Goal: Task Accomplishment & Management: Complete application form

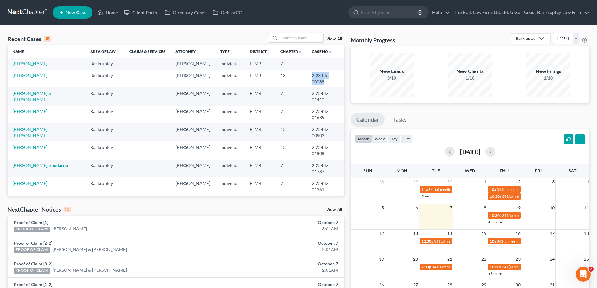
drag, startPoint x: 303, startPoint y: 75, endPoint x: 332, endPoint y: 75, distance: 29.4
click at [332, 75] on td "2:23-bk-00088" at bounding box center [326, 79] width 38 height 18
copy td "2:23-bk-00088"
click at [290, 38] on input "search" at bounding box center [301, 37] width 44 height 9
type input "[PERSON_NAME]"
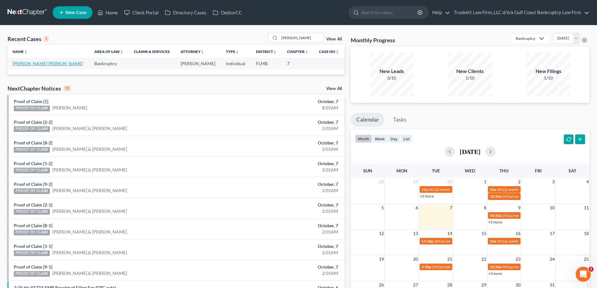
click at [31, 64] on link "[PERSON_NAME] [PERSON_NAME]" at bounding box center [48, 63] width 70 height 5
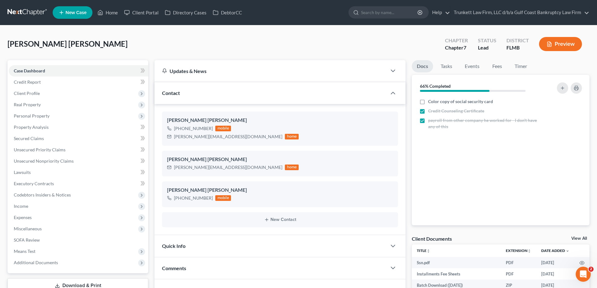
scroll to position [448, 0]
click at [30, 204] on span "Income" at bounding box center [78, 205] width 139 height 11
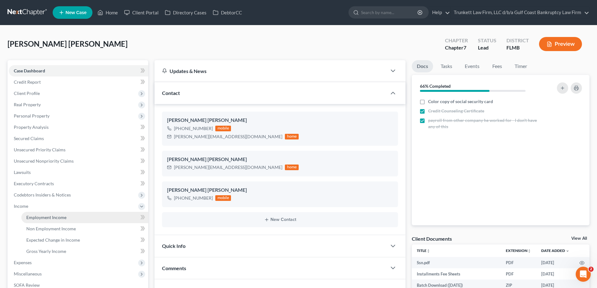
click at [63, 218] on span "Employment Income" at bounding box center [46, 217] width 40 height 5
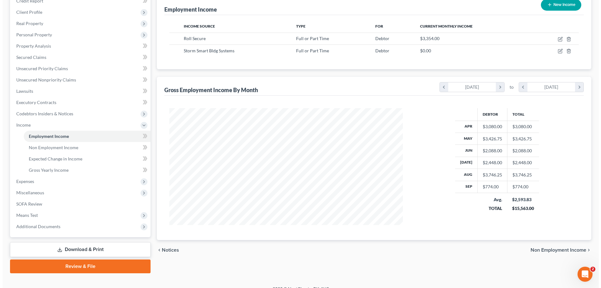
scroll to position [90, 0]
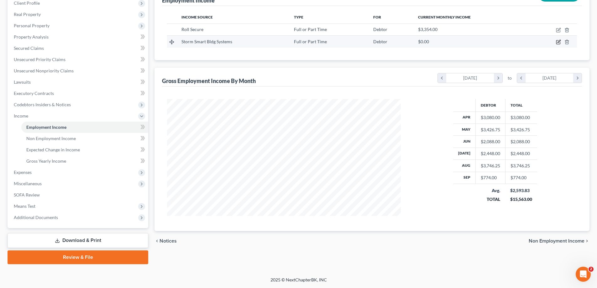
click at [560, 40] on icon "button" at bounding box center [558, 41] width 3 height 3
select select "0"
select select "9"
select select "3"
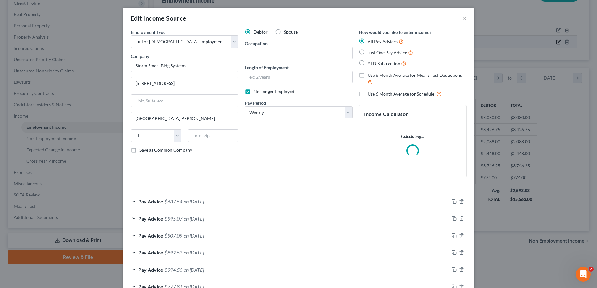
scroll to position [118, 248]
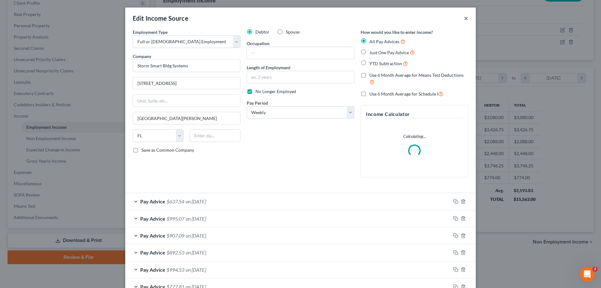
click at [465, 17] on button "×" at bounding box center [466, 18] width 4 height 8
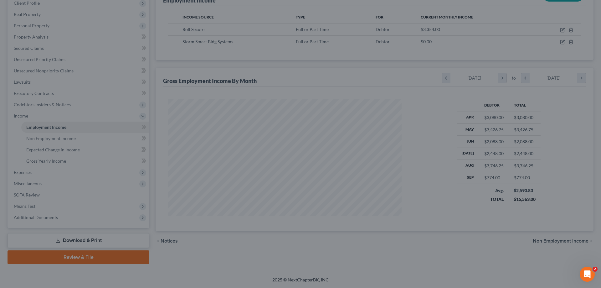
scroll to position [313085, 312955]
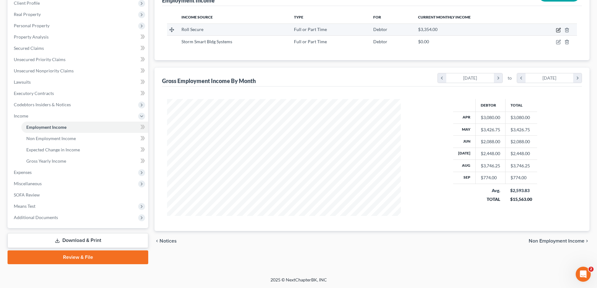
click at [556, 30] on icon "button" at bounding box center [558, 30] width 5 height 5
select select "0"
select select "9"
select select "3"
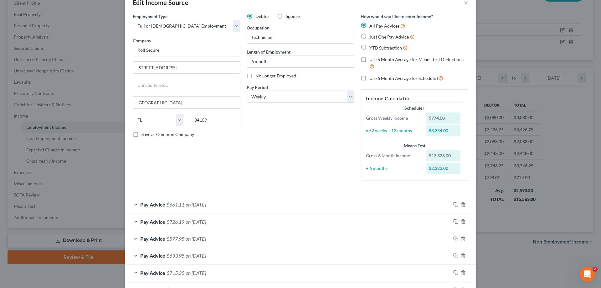
scroll to position [31, 0]
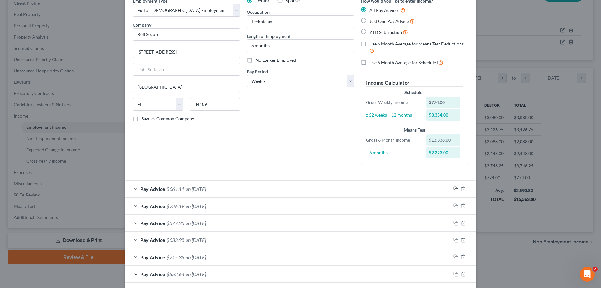
click at [454, 189] on icon "button" at bounding box center [456, 188] width 5 height 5
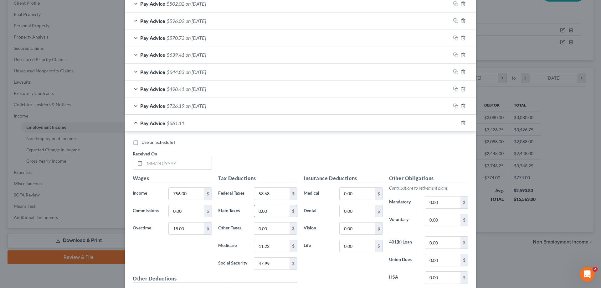
scroll to position [438, 0]
click at [188, 163] on input "text" at bounding box center [178, 162] width 67 height 12
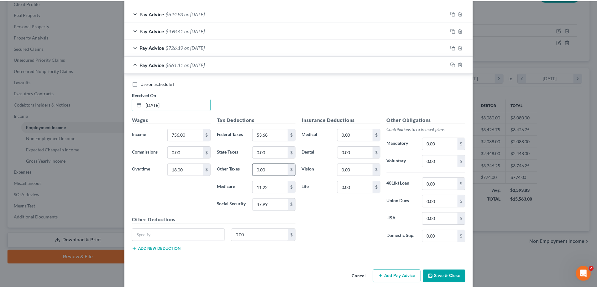
scroll to position [504, 0]
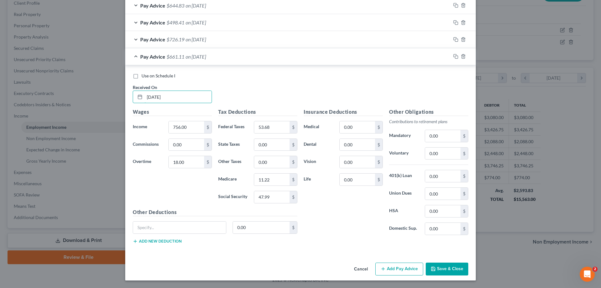
type input "[DATE]"
click at [454, 273] on button "Save & Close" at bounding box center [447, 268] width 43 height 13
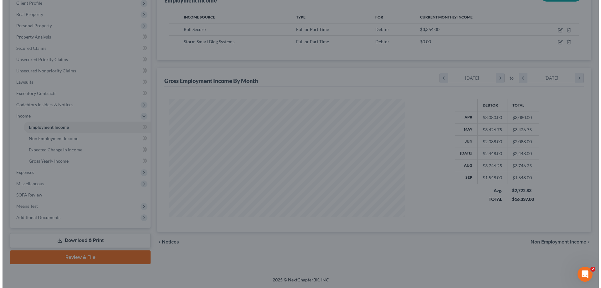
scroll to position [313085, 312955]
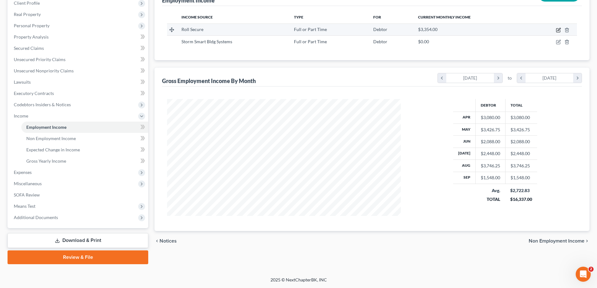
click at [558, 30] on icon "button" at bounding box center [558, 30] width 5 height 5
select select "0"
select select "9"
select select "3"
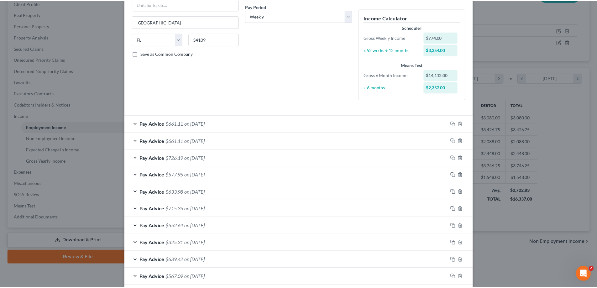
scroll to position [0, 0]
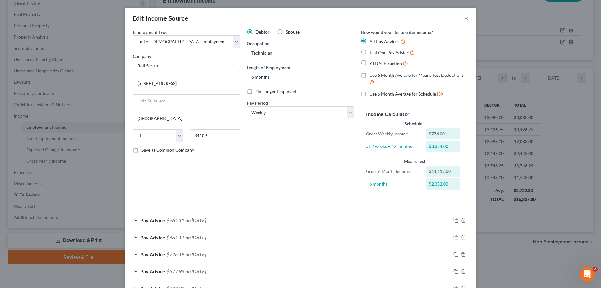
click at [464, 17] on button "×" at bounding box center [466, 18] width 4 height 8
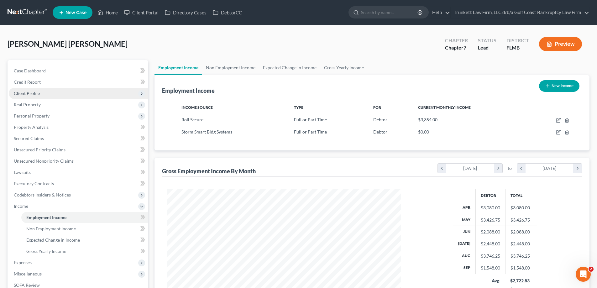
click at [30, 95] on span "Client Profile" at bounding box center [27, 93] width 26 height 5
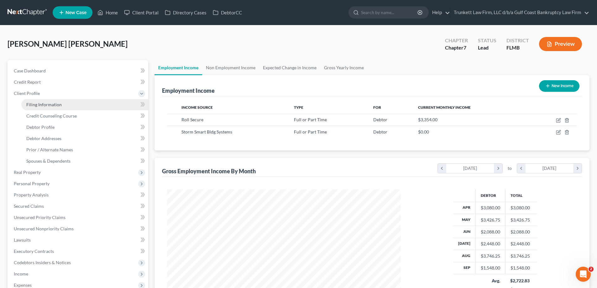
click at [49, 100] on link "Filing Information" at bounding box center [84, 104] width 127 height 11
select select "1"
select select "0"
select select "9"
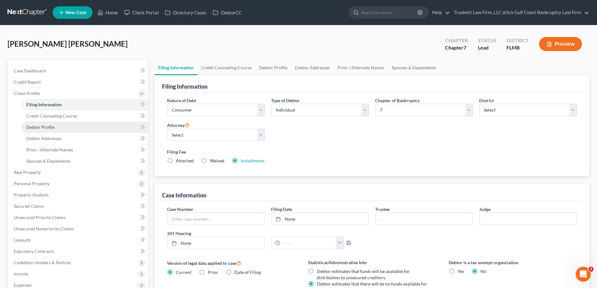
click at [52, 127] on span "Debtor Profile" at bounding box center [40, 126] width 28 height 5
select select "0"
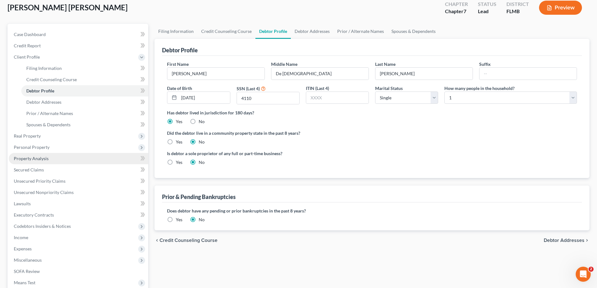
scroll to position [113, 0]
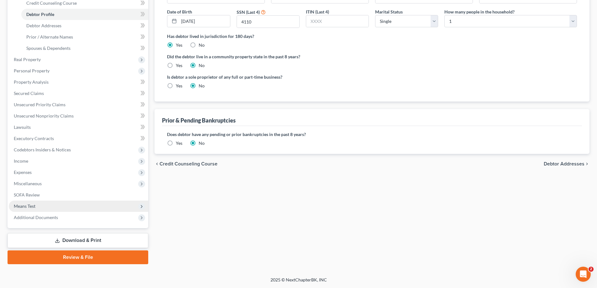
drag, startPoint x: 32, startPoint y: 205, endPoint x: 35, endPoint y: 205, distance: 3.4
click at [32, 205] on span "Means Test" at bounding box center [25, 205] width 22 height 5
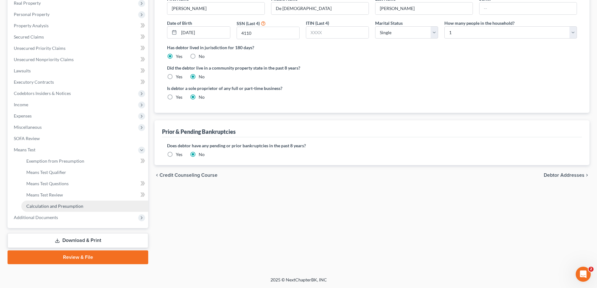
click at [66, 205] on span "Calculation and Presumption" at bounding box center [54, 205] width 57 height 5
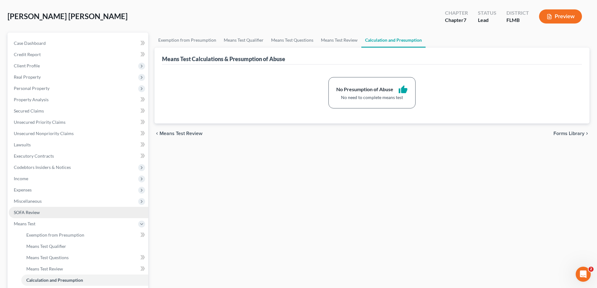
scroll to position [63, 0]
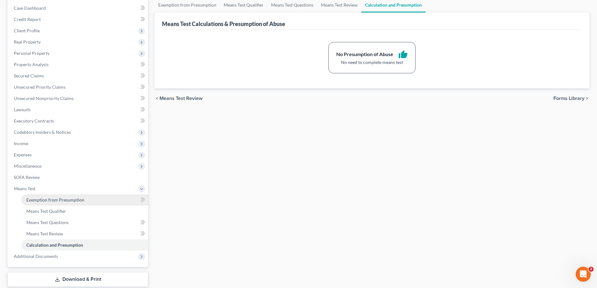
click at [59, 198] on span "Exemption from Presumption" at bounding box center [55, 199] width 58 height 5
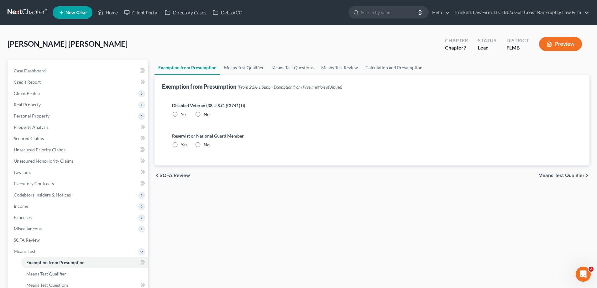
click at [204, 114] on label "No" at bounding box center [207, 114] width 6 height 6
click at [206, 114] on input "No" at bounding box center [208, 113] width 4 height 4
radio input "true"
click at [204, 142] on label "No" at bounding box center [207, 145] width 6 height 6
click at [206, 142] on input "No" at bounding box center [208, 144] width 4 height 4
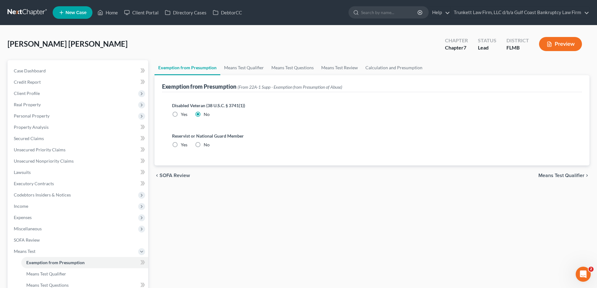
radio input "true"
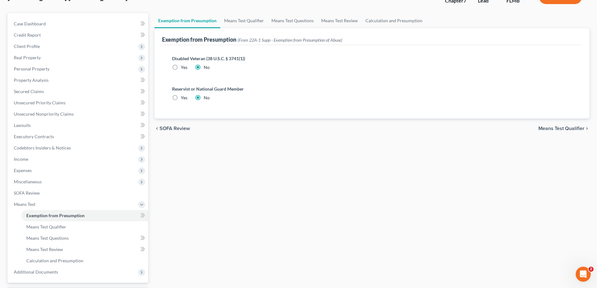
scroll to position [101, 0]
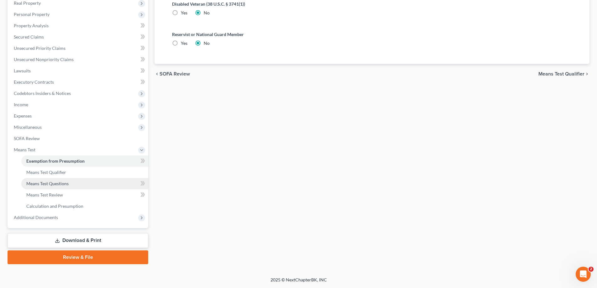
click at [61, 184] on span "Means Test Questions" at bounding box center [47, 183] width 42 height 5
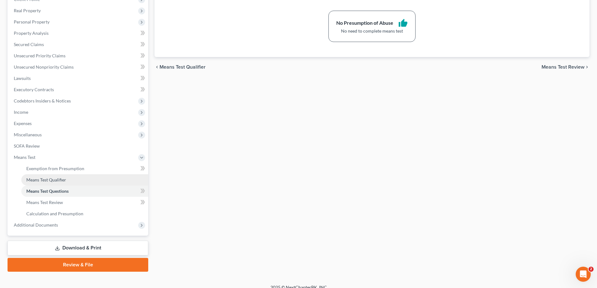
click at [68, 182] on link "Means Test Qualifier" at bounding box center [84, 179] width 127 height 11
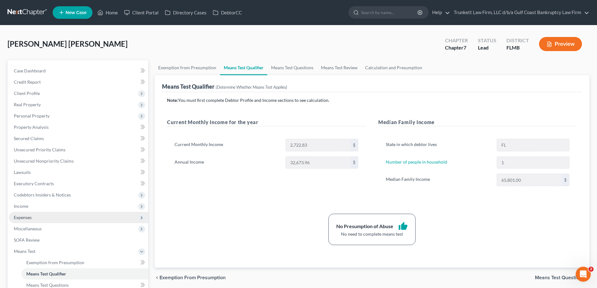
click at [24, 219] on span "Expenses" at bounding box center [23, 217] width 18 height 5
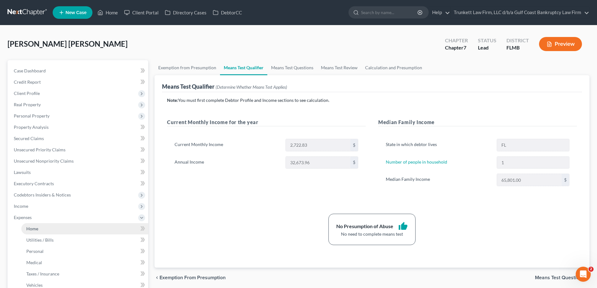
click at [35, 228] on span "Home" at bounding box center [32, 228] width 12 height 5
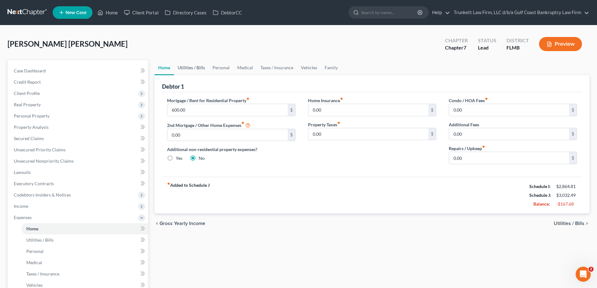
click at [200, 69] on link "Utilities / Bills" at bounding box center [191, 67] width 35 height 15
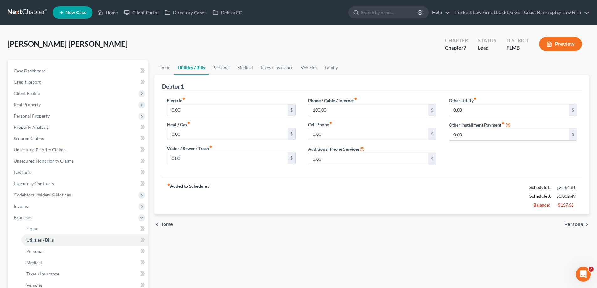
click at [222, 66] on link "Personal" at bounding box center [221, 67] width 25 height 15
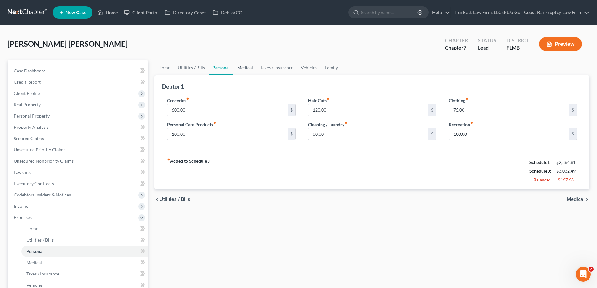
click at [246, 69] on link "Medical" at bounding box center [244, 67] width 23 height 15
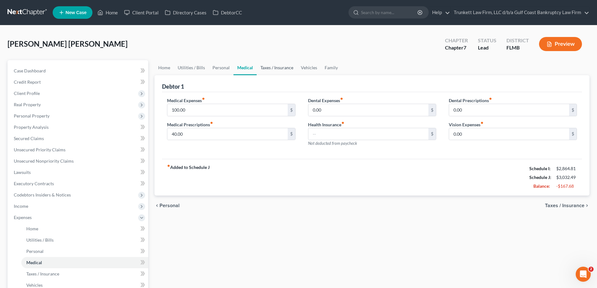
click at [276, 68] on link "Taxes / Insurance" at bounding box center [277, 67] width 40 height 15
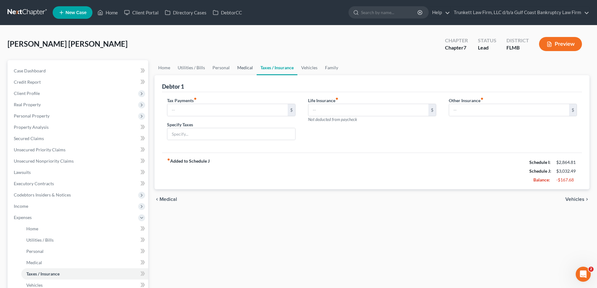
click at [244, 68] on link "Medical" at bounding box center [244, 67] width 23 height 15
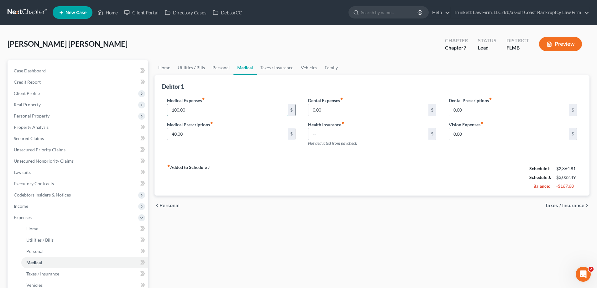
click at [192, 108] on input "100.00" at bounding box center [227, 110] width 120 height 12
type input "150"
click at [327, 114] on input "0.00" at bounding box center [368, 110] width 120 height 12
type input "75"
click at [467, 134] on input "0.00" at bounding box center [509, 134] width 120 height 12
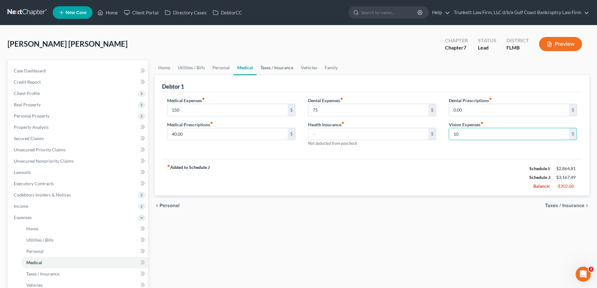
type input "10"
click at [280, 69] on link "Taxes / Insurance" at bounding box center [277, 67] width 40 height 15
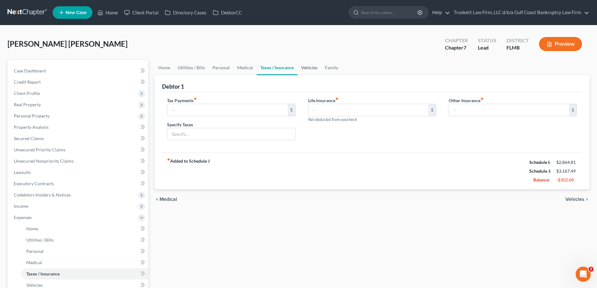
click at [313, 69] on link "Vehicles" at bounding box center [309, 67] width 24 height 15
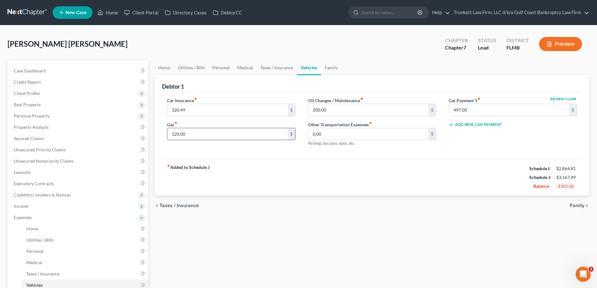
click at [212, 133] on input "120.00" at bounding box center [227, 134] width 120 height 12
type input "200"
click at [325, 67] on link "Family" at bounding box center [331, 67] width 21 height 15
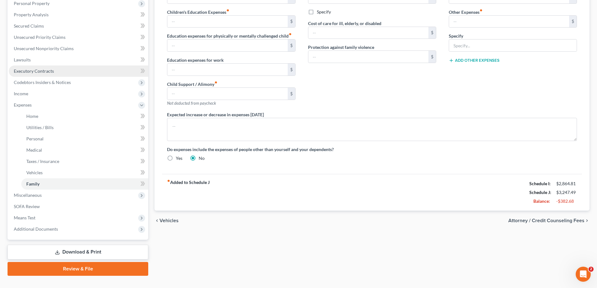
scroll to position [124, 0]
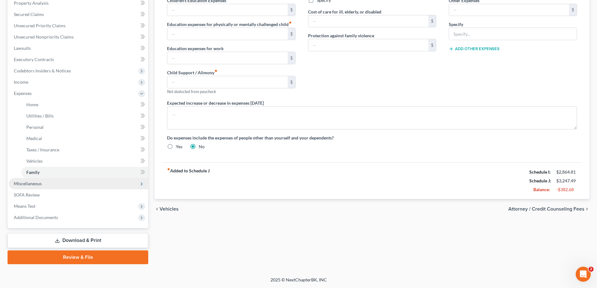
click at [34, 183] on span "Miscellaneous" at bounding box center [28, 183] width 28 height 5
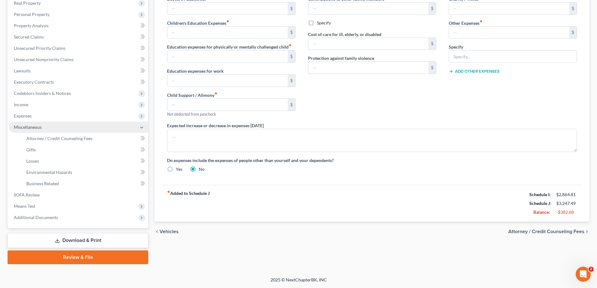
scroll to position [101, 0]
click at [37, 117] on span "Expenses" at bounding box center [78, 115] width 139 height 11
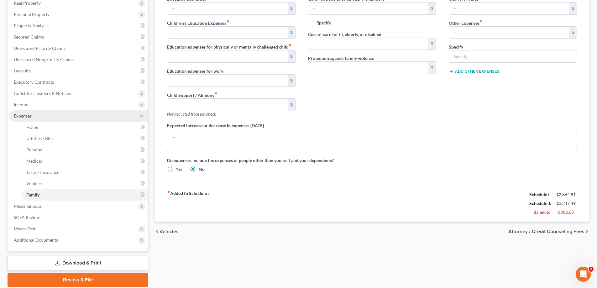
scroll to position [124, 0]
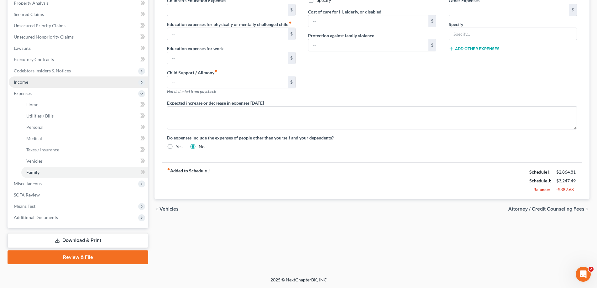
click at [31, 82] on span "Income" at bounding box center [78, 81] width 139 height 11
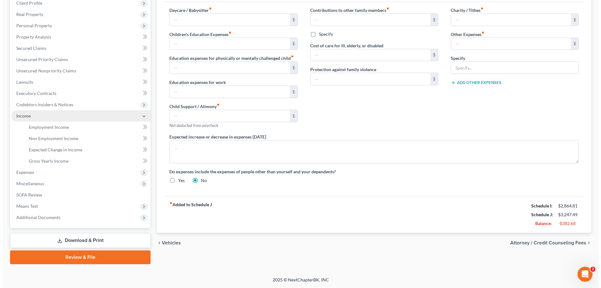
scroll to position [90, 0]
click at [57, 127] on span "Employment Income" at bounding box center [46, 126] width 40 height 5
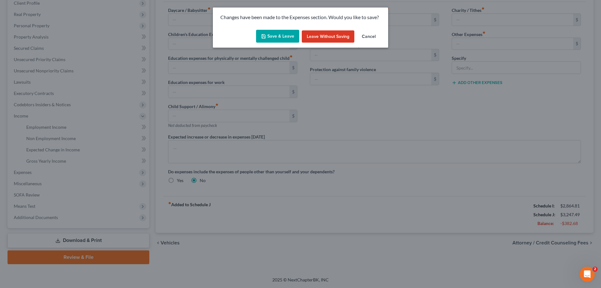
click at [287, 37] on button "Save & Leave" at bounding box center [277, 36] width 43 height 13
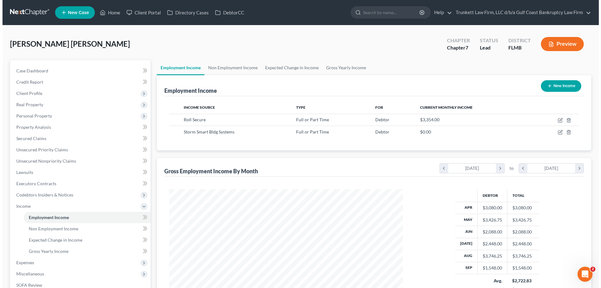
scroll to position [117, 246]
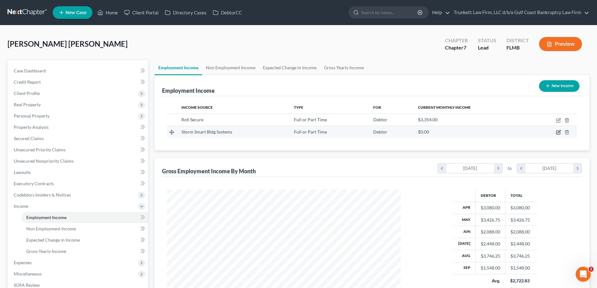
click at [557, 132] on icon "button" at bounding box center [558, 132] width 5 height 5
select select "0"
select select "9"
select select "3"
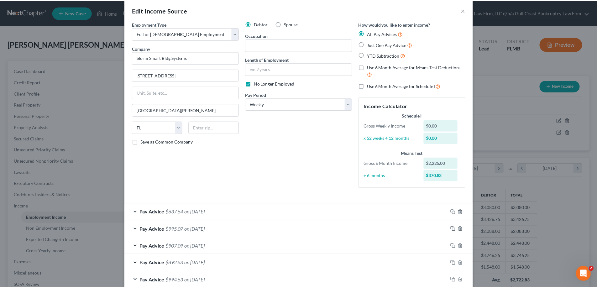
scroll to position [0, 0]
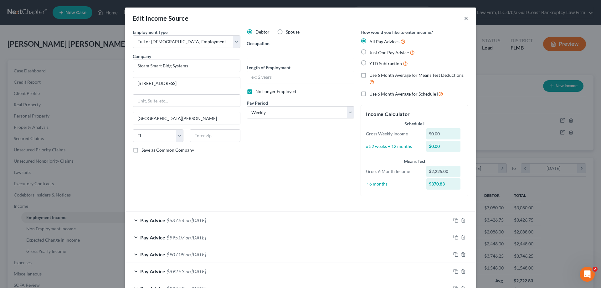
click at [464, 18] on button "×" at bounding box center [466, 18] width 4 height 8
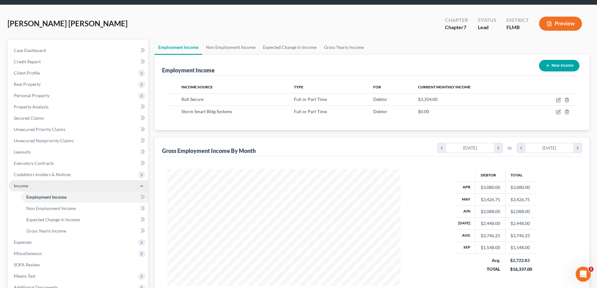
scroll to position [31, 0]
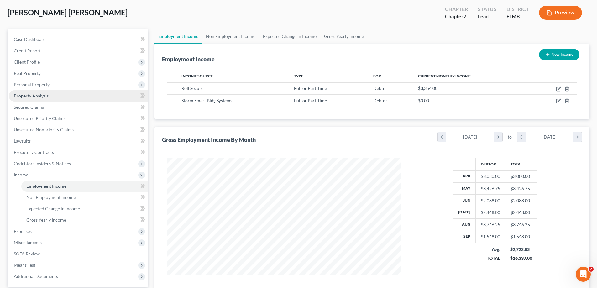
click at [38, 98] on span "Property Analysis" at bounding box center [31, 95] width 35 height 5
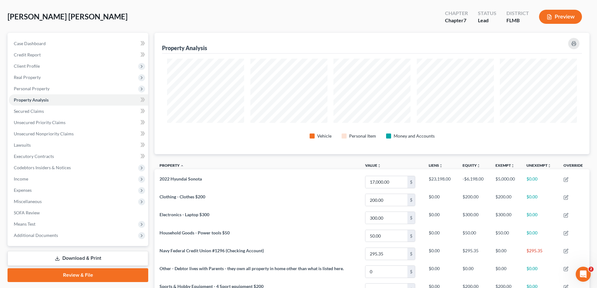
scroll to position [23, 0]
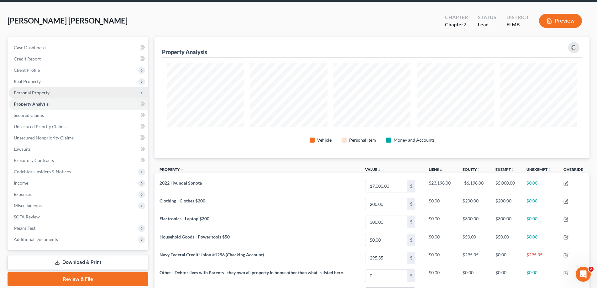
click at [32, 94] on span "Personal Property" at bounding box center [32, 92] width 36 height 5
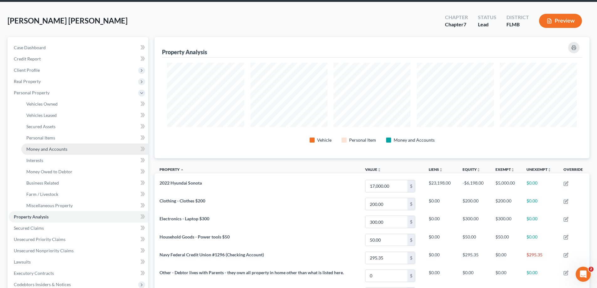
click at [65, 148] on span "Money and Accounts" at bounding box center [46, 148] width 41 height 5
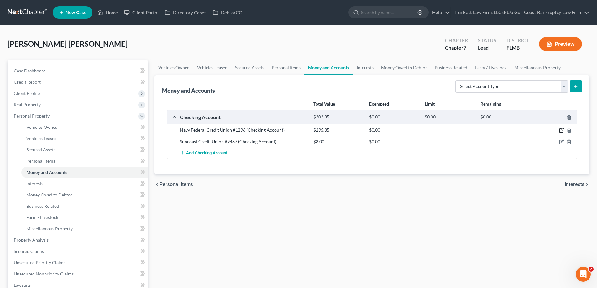
click at [560, 131] on icon "button" at bounding box center [561, 130] width 5 height 5
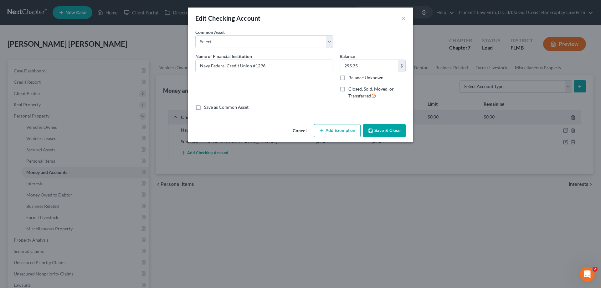
click at [345, 126] on button "Add Exemption" at bounding box center [337, 130] width 47 height 13
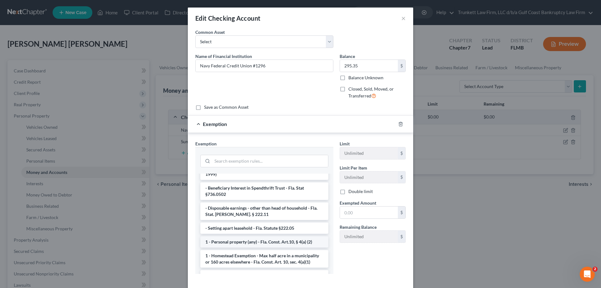
click at [287, 236] on li "1 - Personal property (any) - Fla. Const. Art.10, § 4(a) (2)" at bounding box center [264, 241] width 128 height 11
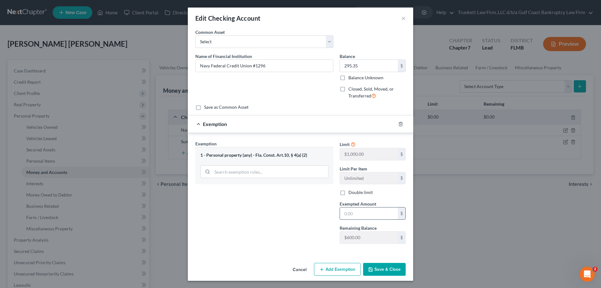
click at [359, 215] on input "text" at bounding box center [369, 213] width 58 height 12
type input "295.35"
click at [386, 273] on button "Save & Close" at bounding box center [384, 269] width 43 height 13
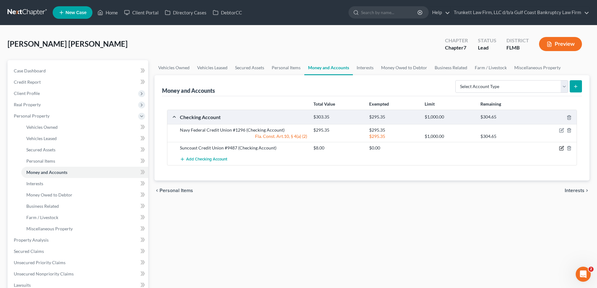
click at [563, 148] on icon "button" at bounding box center [561, 147] width 3 height 3
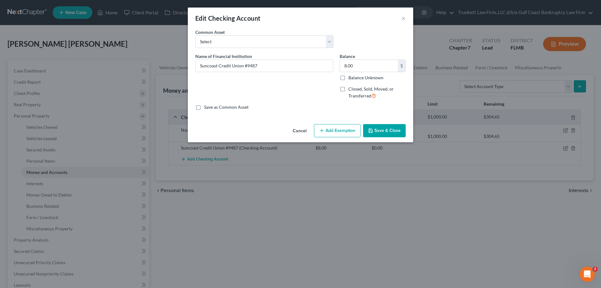
click at [330, 130] on button "Add Exemption" at bounding box center [337, 130] width 47 height 13
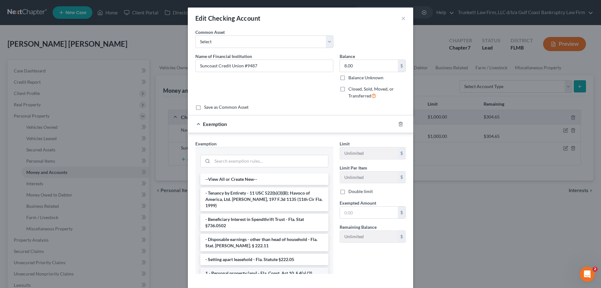
click at [263, 267] on li "1 - Personal property (any) - Fla. Const. Art.10, § 4(a) (2)" at bounding box center [264, 272] width 128 height 11
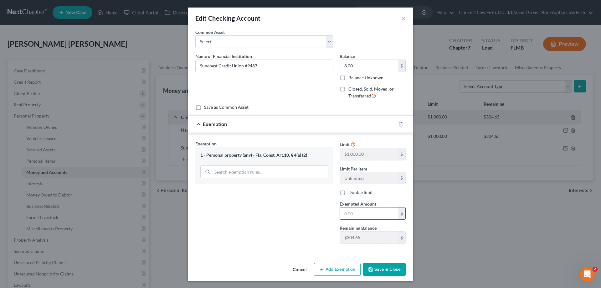
click at [361, 215] on input "text" at bounding box center [369, 213] width 58 height 12
type input "7"
type input "8"
click at [393, 272] on button "Save & Close" at bounding box center [384, 269] width 43 height 13
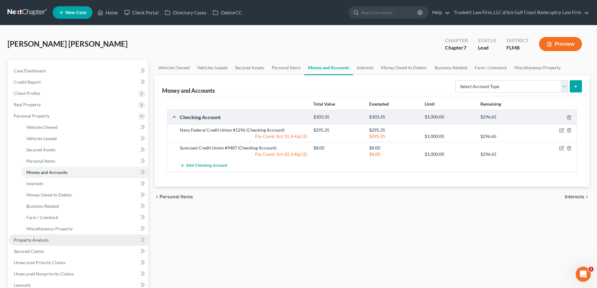
click at [44, 243] on link "Property Analysis" at bounding box center [78, 239] width 139 height 11
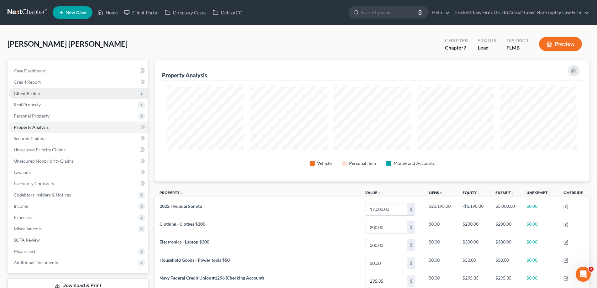
click at [27, 94] on span "Client Profile" at bounding box center [27, 93] width 26 height 5
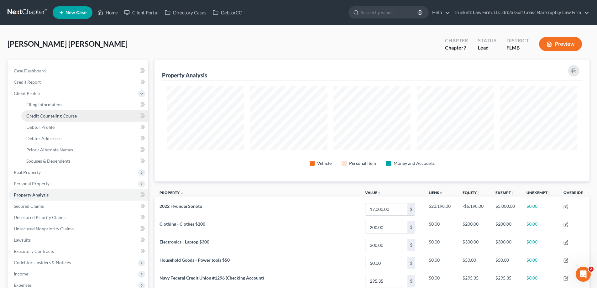
click at [65, 112] on link "Credit Counseling Course" at bounding box center [84, 115] width 127 height 11
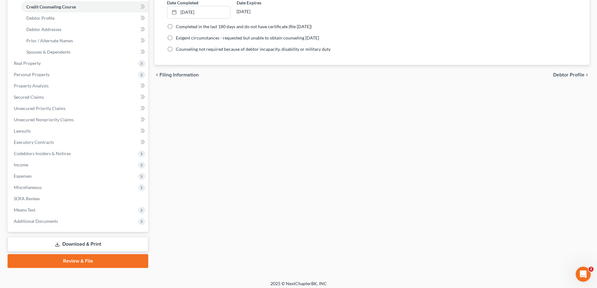
scroll to position [113, 0]
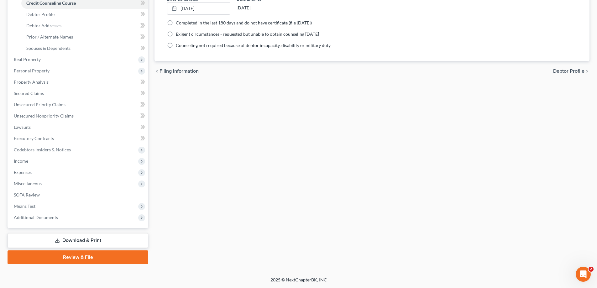
click at [81, 239] on link "Download & Print" at bounding box center [78, 240] width 141 height 15
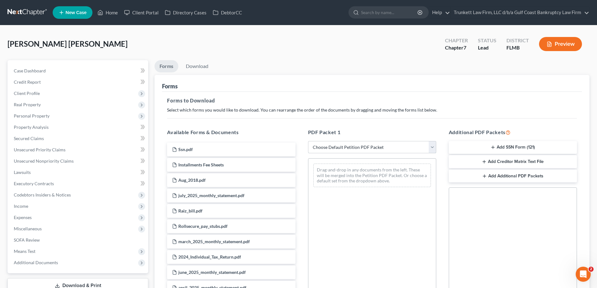
click at [343, 147] on select "Choose Default Petition PDF Packet Complete Bankruptcy Petition (all forms and …" at bounding box center [372, 147] width 128 height 13
select select "0"
click at [308, 141] on select "Choose Default Petition PDF Packet Complete Bankruptcy Petition (all forms and …" at bounding box center [372, 147] width 128 height 13
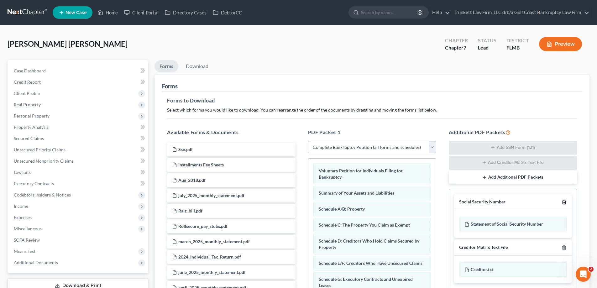
click at [563, 201] on polyline "button" at bounding box center [564, 201] width 4 height 0
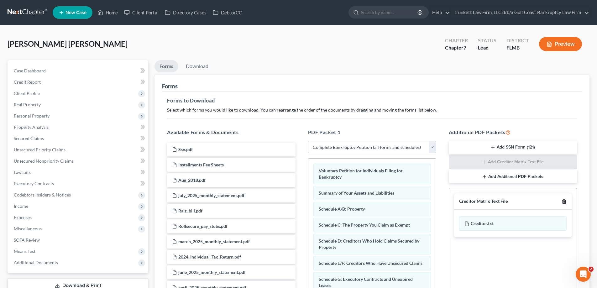
click at [563, 201] on icon "button" at bounding box center [563, 201] width 5 height 5
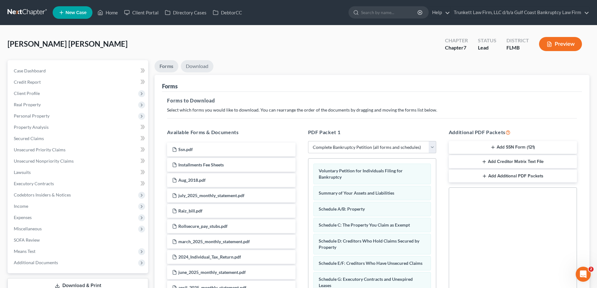
click at [207, 67] on link "Download" at bounding box center [197, 66] width 33 height 12
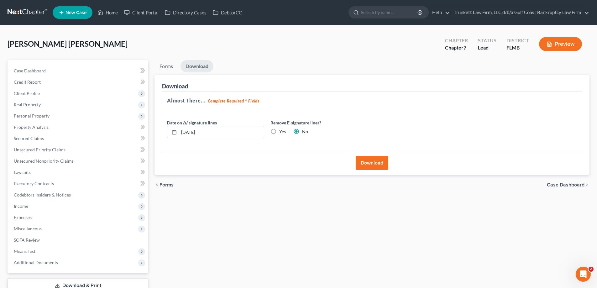
click at [376, 167] on button "Download" at bounding box center [371, 163] width 33 height 14
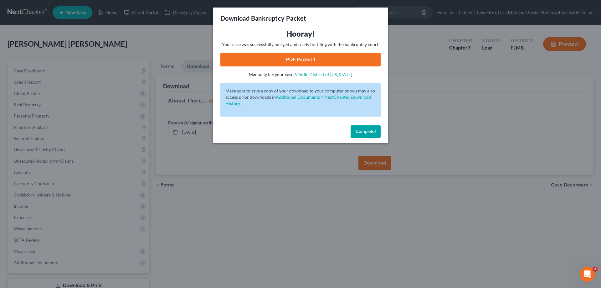
click at [299, 56] on link "PDF Packet 1" at bounding box center [300, 60] width 160 height 14
click at [370, 132] on span "Complete!" at bounding box center [366, 131] width 20 height 5
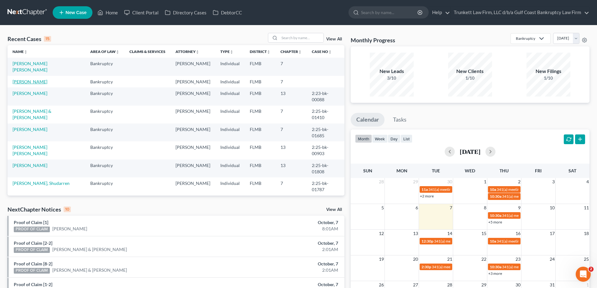
click at [30, 79] on link "[PERSON_NAME]" at bounding box center [30, 81] width 35 height 5
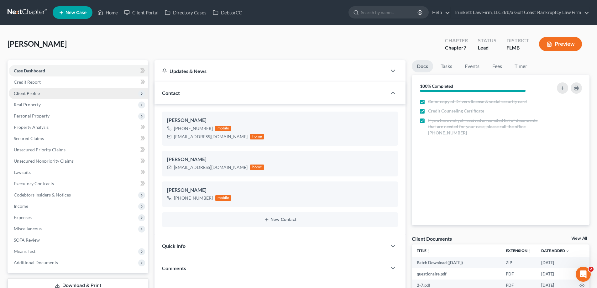
click at [36, 93] on span "Client Profile" at bounding box center [27, 93] width 26 height 5
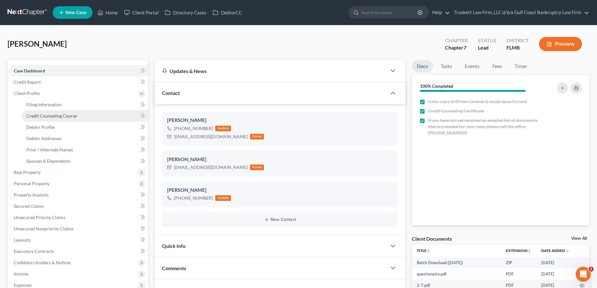
click at [53, 115] on span "Credit Counseling Course" at bounding box center [51, 115] width 50 height 5
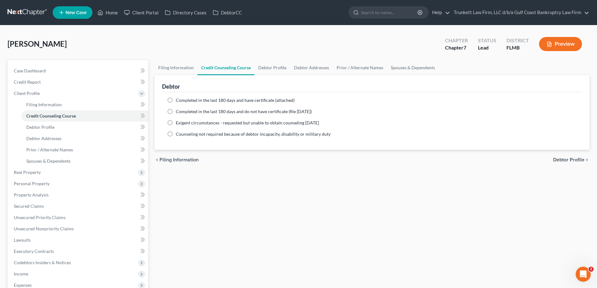
click at [176, 101] on label "Completed in the last 180 days and have certificate (attached)" at bounding box center [235, 100] width 119 height 6
click at [178, 101] on input "Completed in the last 180 days and have certificate (attached)" at bounding box center [180, 99] width 4 height 4
radio input "true"
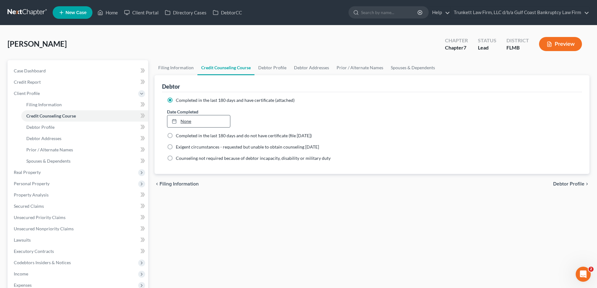
click at [184, 119] on link "None" at bounding box center [198, 121] width 62 height 12
type input "10/7/2025"
click at [70, 158] on span "Spouses & Dependents" at bounding box center [48, 160] width 44 height 5
